Goal: Task Accomplishment & Management: Complete application form

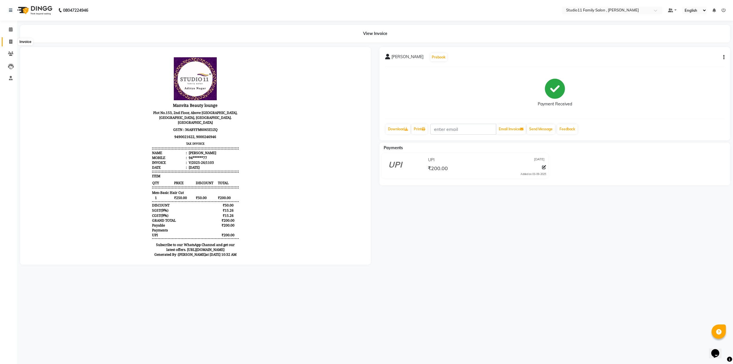
click at [8, 40] on span at bounding box center [11, 42] width 10 height 7
select select "7303"
select select "service"
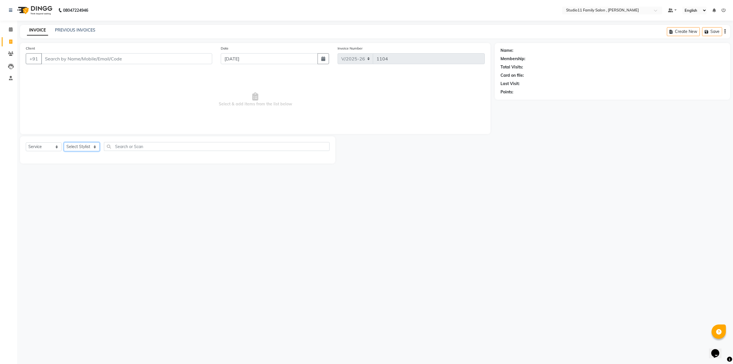
click at [80, 145] on select "Select Stylist" at bounding box center [82, 146] width 36 height 9
select select "62941"
click at [64, 142] on select "Select Stylist Pranu Satya Kalagara Simran Sita Suresh Vamshi Zishan" at bounding box center [82, 146] width 36 height 9
click at [65, 192] on div "Men-Beard Trim (₹150)" at bounding box center [58, 192] width 64 height 6
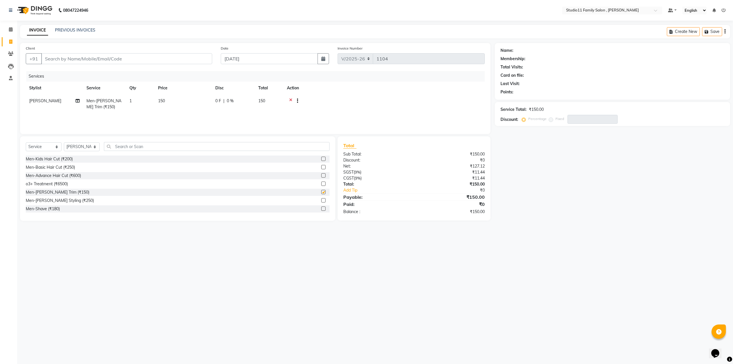
checkbox input "false"
click at [130, 144] on input "text" at bounding box center [217, 146] width 226 height 9
type input "1500"
click at [72, 168] on div "Men-DeTan O3 (Face&Neck) (₹1500)" at bounding box center [59, 167] width 67 height 6
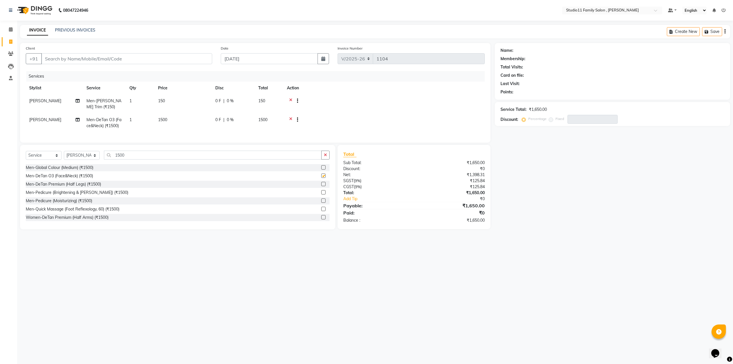
checkbox input "false"
click at [157, 60] on input "Client" at bounding box center [126, 58] width 171 height 11
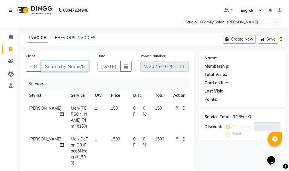
type input "0"
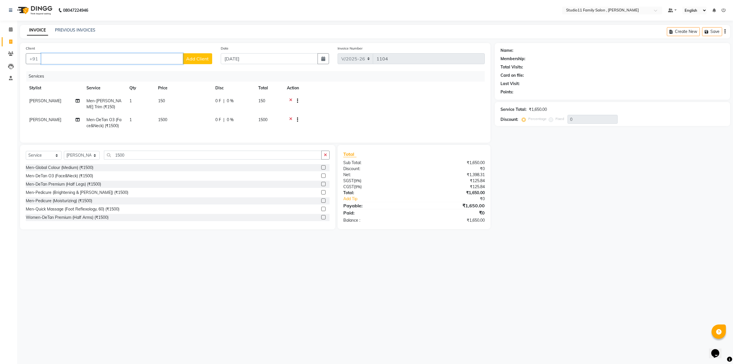
click at [98, 56] on input "Client" at bounding box center [112, 58] width 142 height 11
click at [86, 72] on ngb-highlight "70******08" at bounding box center [97, 72] width 23 height 6
type input "70******08"
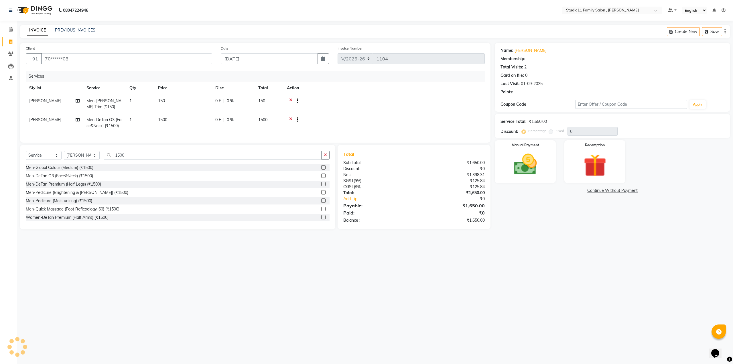
type input "20"
select select "2: Object"
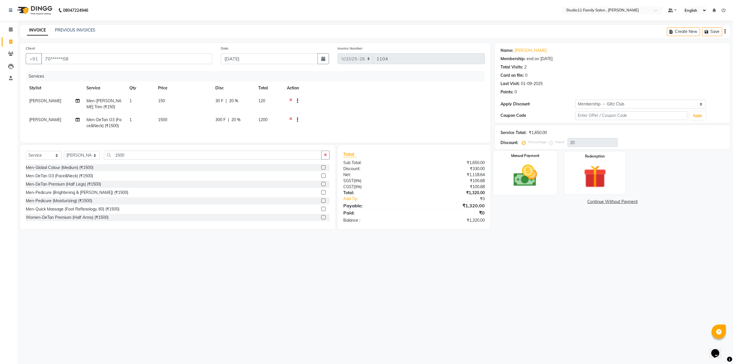
click at [540, 177] on img at bounding box center [525, 175] width 39 height 27
click at [536, 187] on img at bounding box center [525, 176] width 38 height 27
click at [542, 201] on span "UPI" at bounding box center [540, 202] width 9 height 7
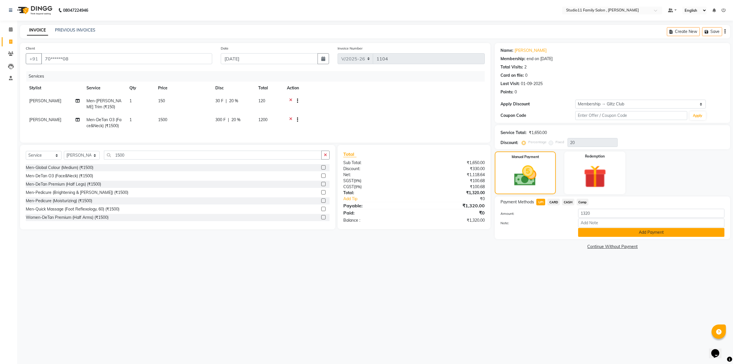
click at [611, 231] on button "Add Payment" at bounding box center [651, 232] width 146 height 9
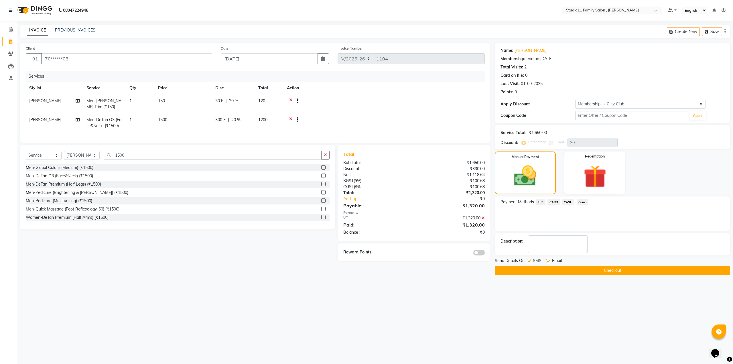
click at [530, 259] on label at bounding box center [529, 261] width 4 height 4
click at [530, 259] on input "checkbox" at bounding box center [529, 261] width 4 height 4
checkbox input "false"
click at [547, 262] on label at bounding box center [548, 261] width 4 height 4
click at [547, 262] on input "checkbox" at bounding box center [548, 261] width 4 height 4
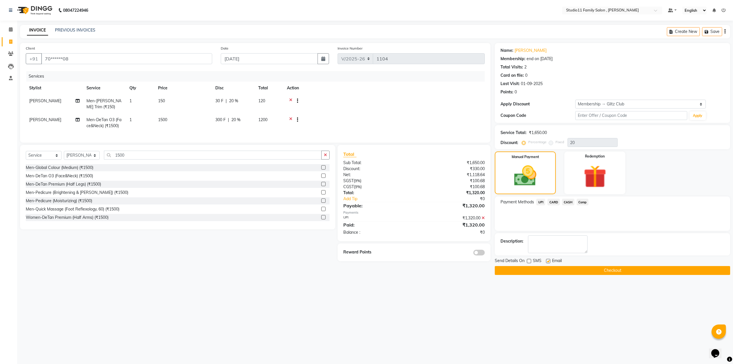
checkbox input "false"
click at [608, 269] on button "Checkout" at bounding box center [612, 270] width 235 height 9
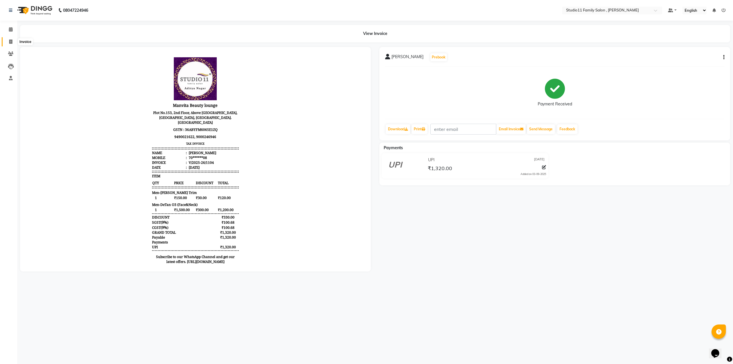
click at [14, 44] on span at bounding box center [11, 42] width 10 height 7
select select "7303"
select select "service"
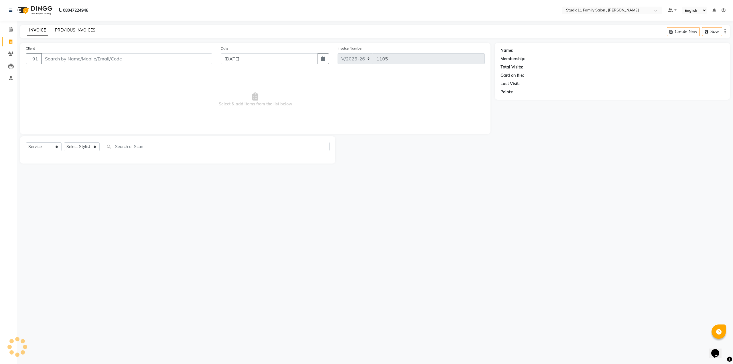
click at [67, 30] on link "PREVIOUS INVOICES" at bounding box center [75, 29] width 40 height 5
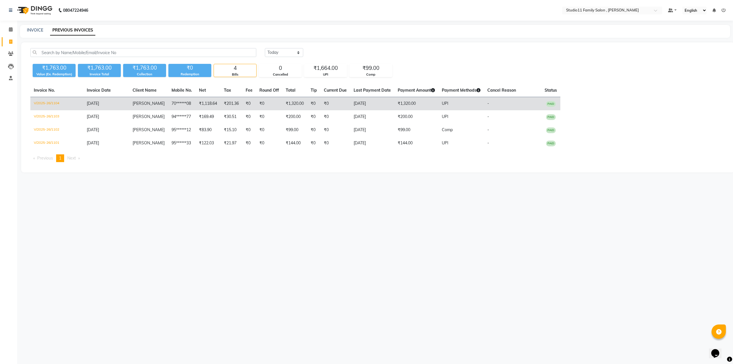
drag, startPoint x: 369, startPoint y: 99, endPoint x: 369, endPoint y: 87, distance: 12.3
click at [369, 98] on td "[DATE]" at bounding box center [372, 103] width 44 height 13
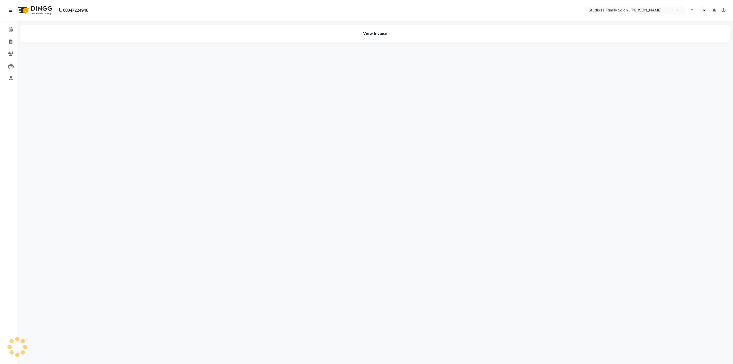
select select "en"
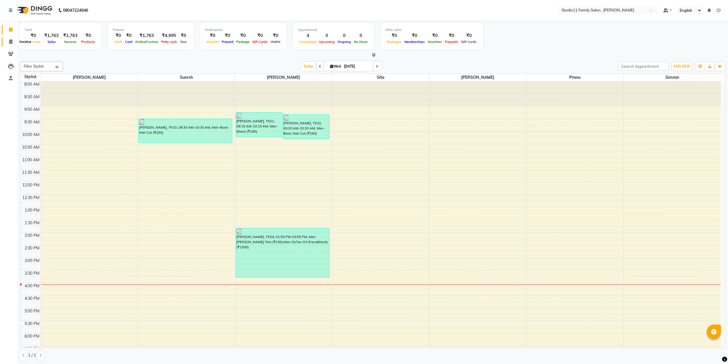
click at [8, 43] on span at bounding box center [11, 42] width 10 height 7
select select "service"
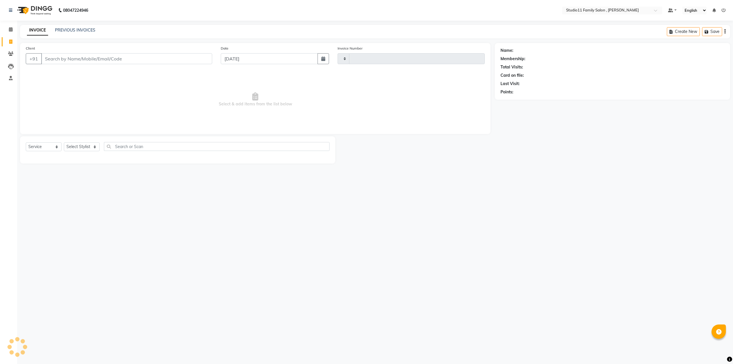
type input "1105"
select select "7303"
click at [77, 147] on select "Select Stylist Pranu Satya Kalagara Simran Sita Suresh Vamshi Zishan" at bounding box center [82, 146] width 36 height 9
select select "62940"
click at [64, 142] on select "Select Stylist Pranu Satya Kalagara Simran Sita Suresh Vamshi Zishan" at bounding box center [82, 146] width 36 height 9
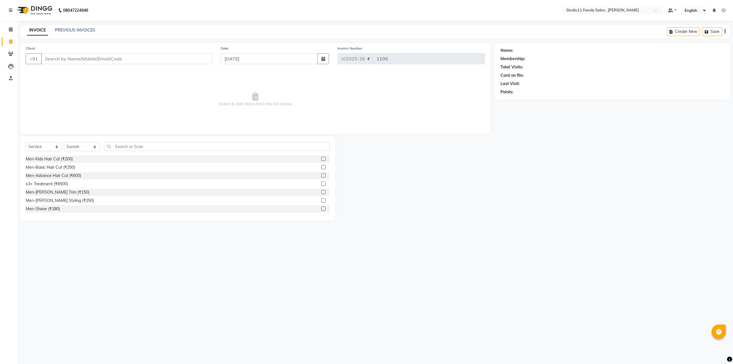
click at [321, 158] on label at bounding box center [323, 159] width 4 height 4
click at [321, 158] on input "checkbox" at bounding box center [323, 159] width 4 height 4
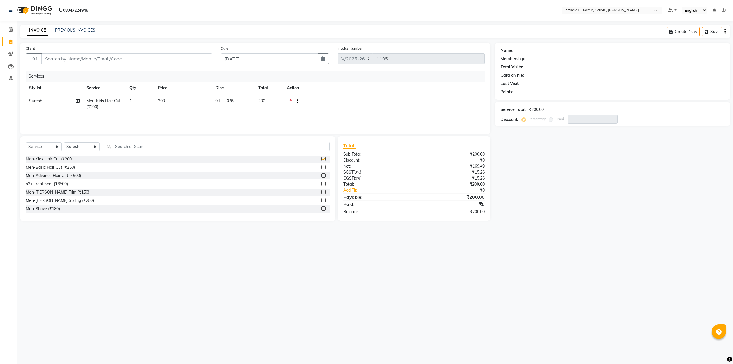
checkbox input "false"
click at [103, 61] on input "Client" at bounding box center [126, 58] width 171 height 11
type input "9"
type input "0"
type input "9703022445"
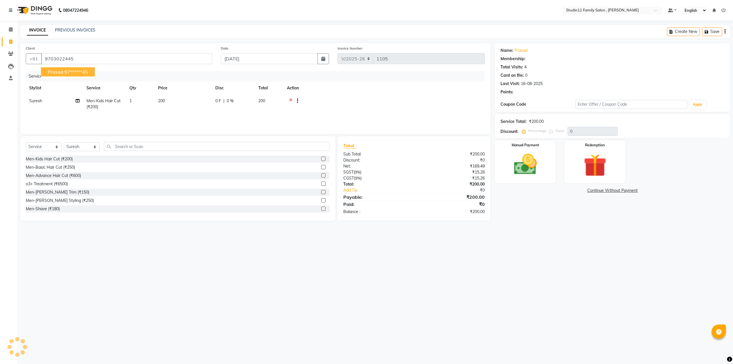
type input "20"
select select "2: Object"
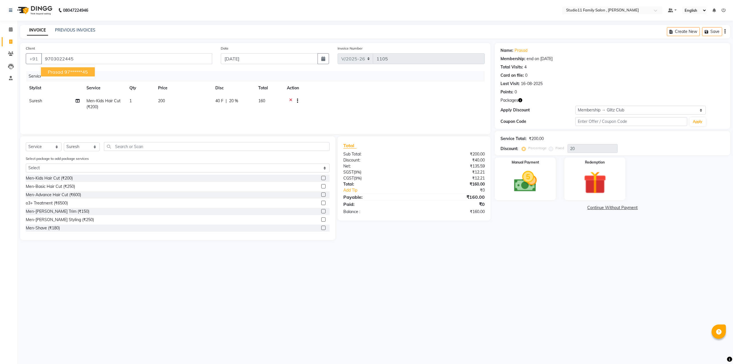
click at [69, 70] on ngb-highlight "97******45" at bounding box center [75, 72] width 23 height 6
type input "97******45"
type input "0"
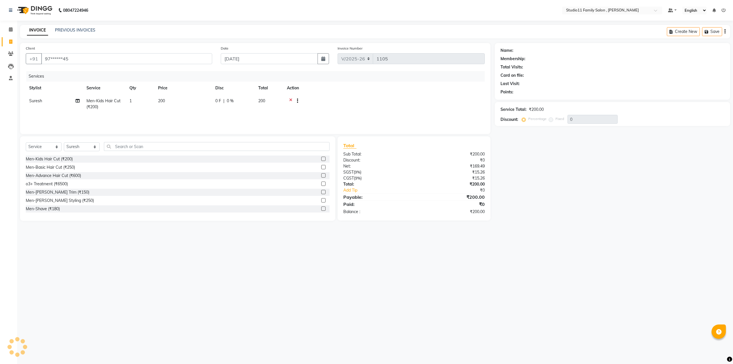
select select "2: Object"
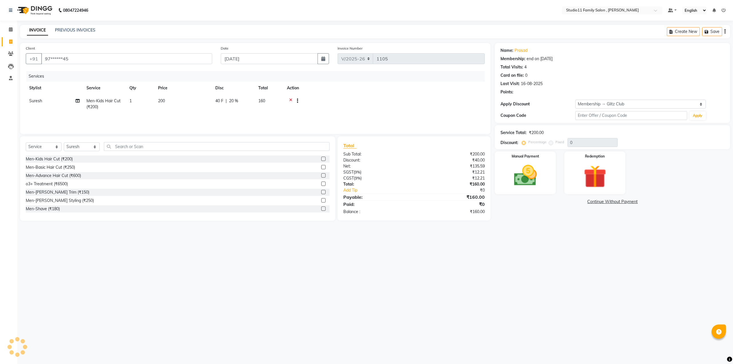
type input "20"
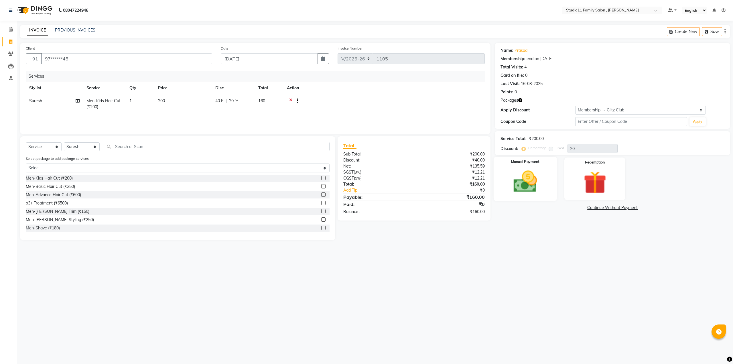
click at [511, 172] on img at bounding box center [525, 181] width 39 height 27
click at [540, 209] on span "UPI" at bounding box center [540, 208] width 9 height 7
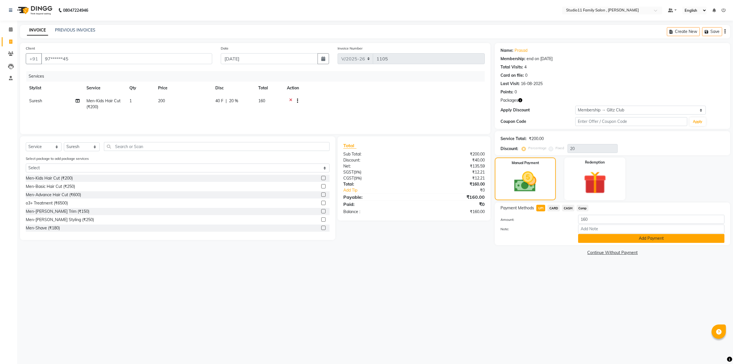
click at [642, 237] on button "Add Payment" at bounding box center [651, 238] width 146 height 9
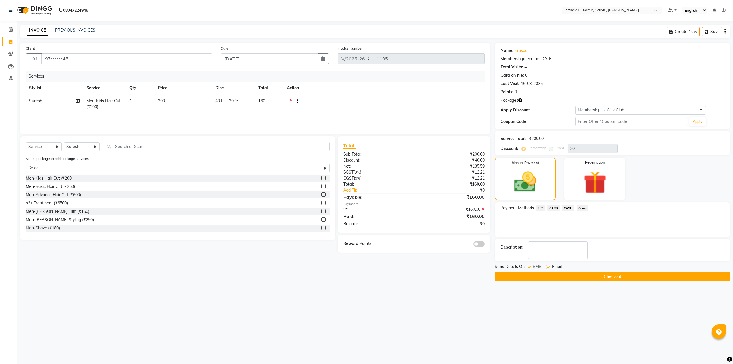
click at [602, 278] on button "Checkout" at bounding box center [612, 276] width 235 height 9
